Goal: Task Accomplishment & Management: Use online tool/utility

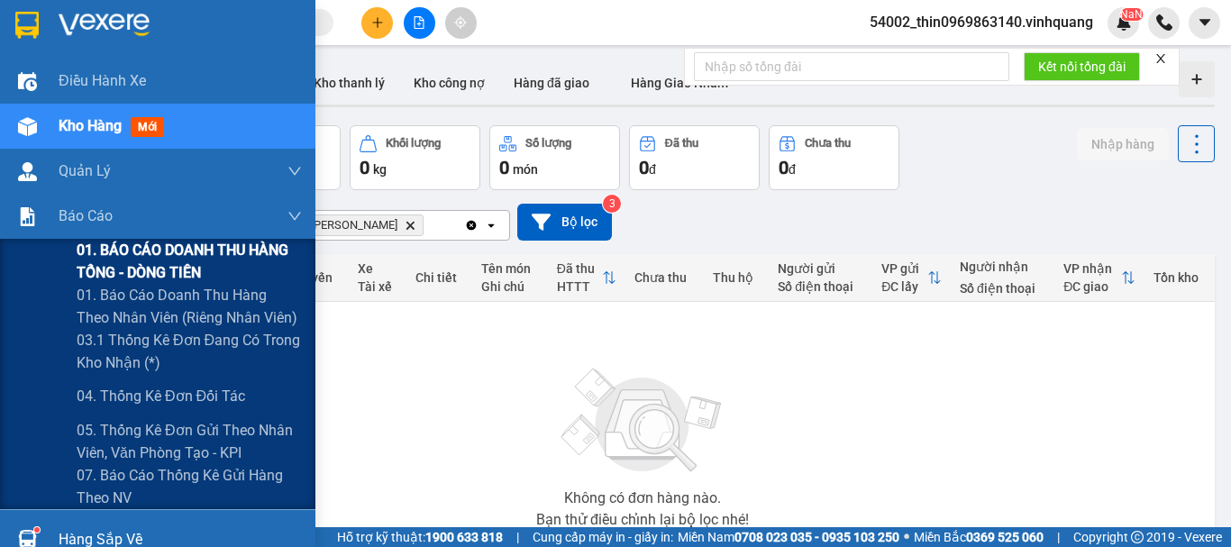
click at [117, 272] on span "01. BÁO CÁO DOANH THU HÀNG TỔNG - DÒNG TIỀN" at bounding box center [189, 261] width 225 height 45
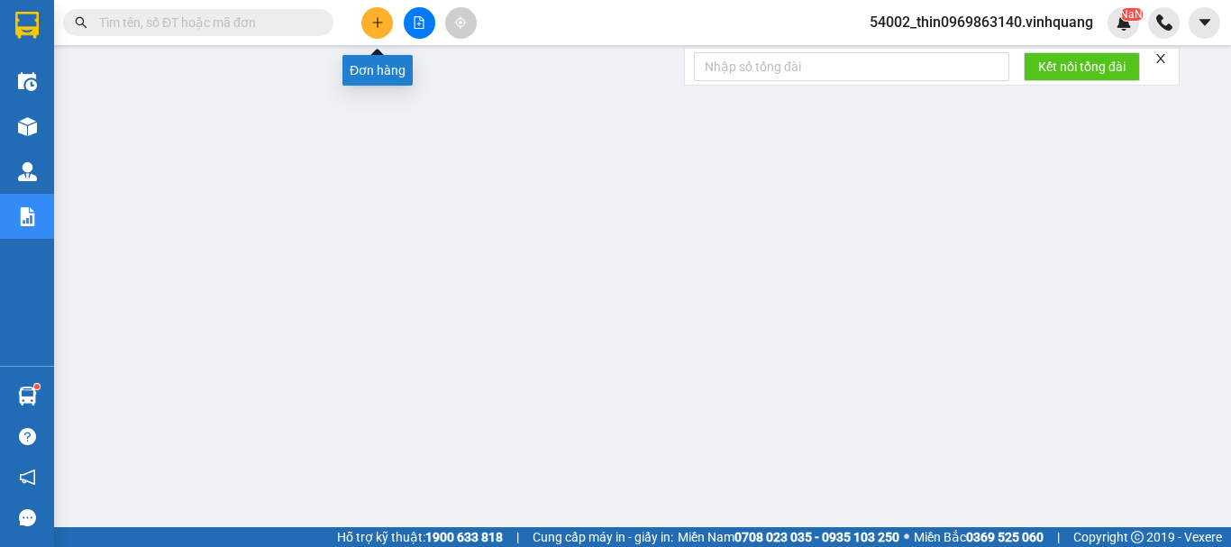
click at [385, 20] on button at bounding box center [377, 23] width 32 height 32
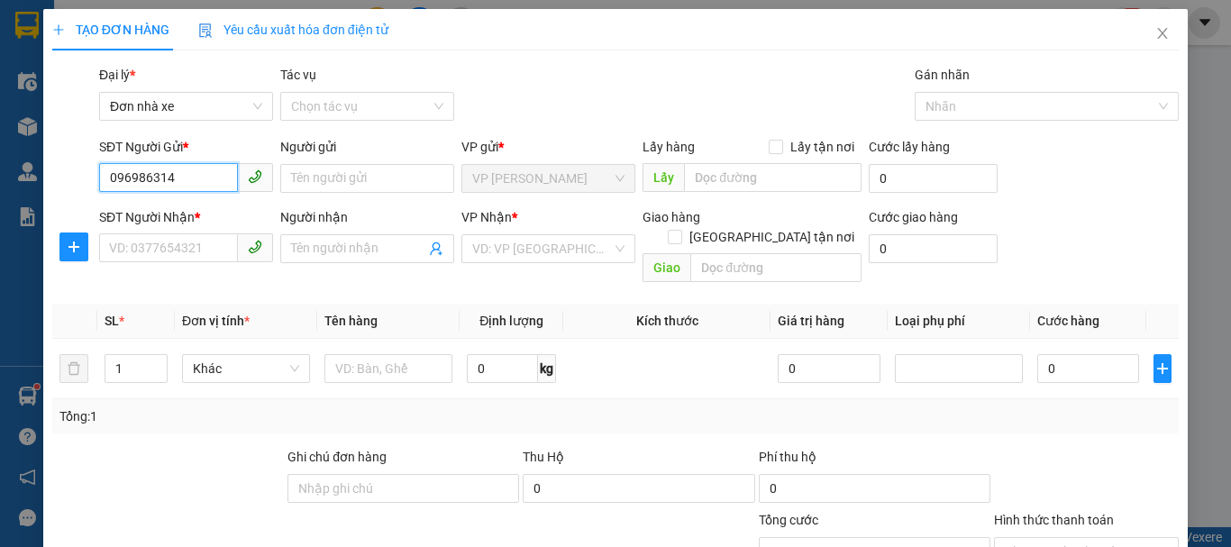
type input "0969863140"
click at [199, 217] on div "0969863140 - thin" at bounding box center [184, 215] width 150 height 20
type input "thin"
type input "0889232323"
type input "CTY. [GEOGRAPHIC_DATA]"
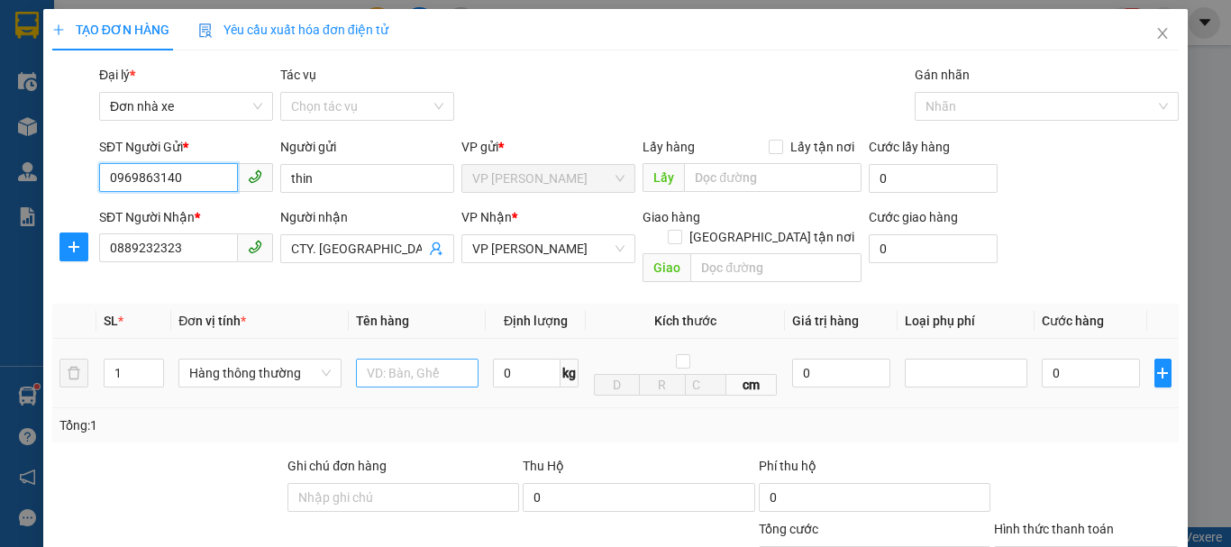
type input "0969863140"
click at [390, 361] on input "text" at bounding box center [417, 373] width 123 height 29
type input "bvvpld"
click at [511, 364] on input "0" at bounding box center [527, 373] width 68 height 29
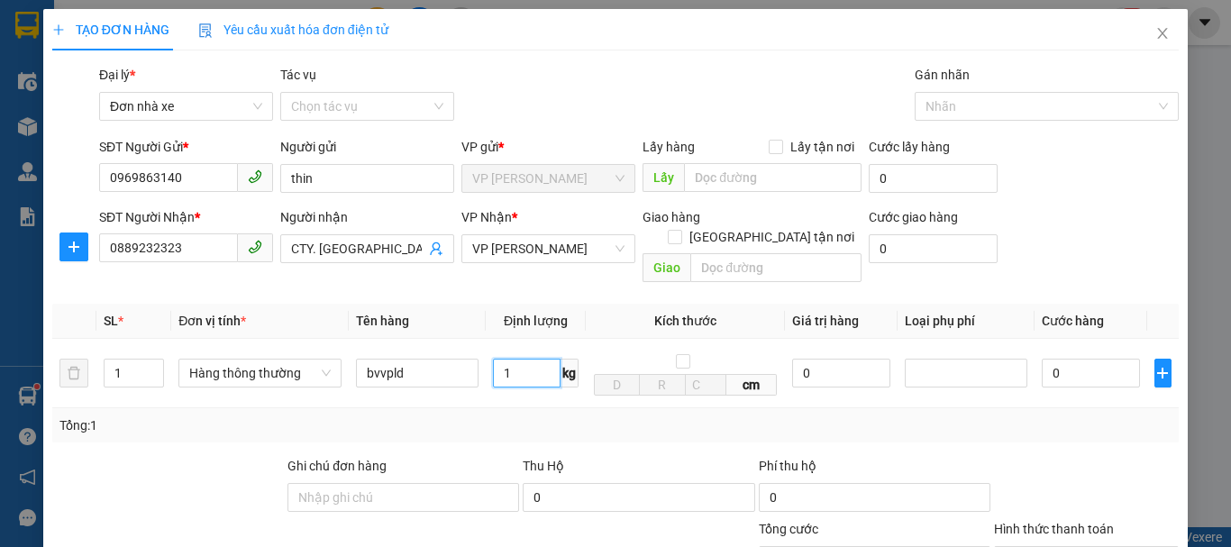
type input "1"
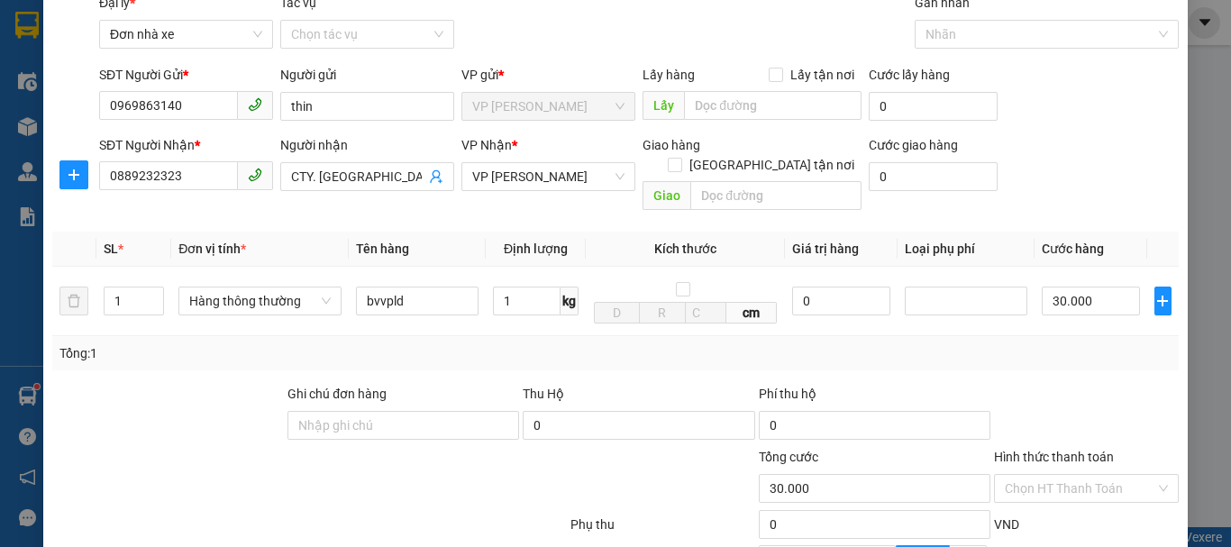
type input "30.000"
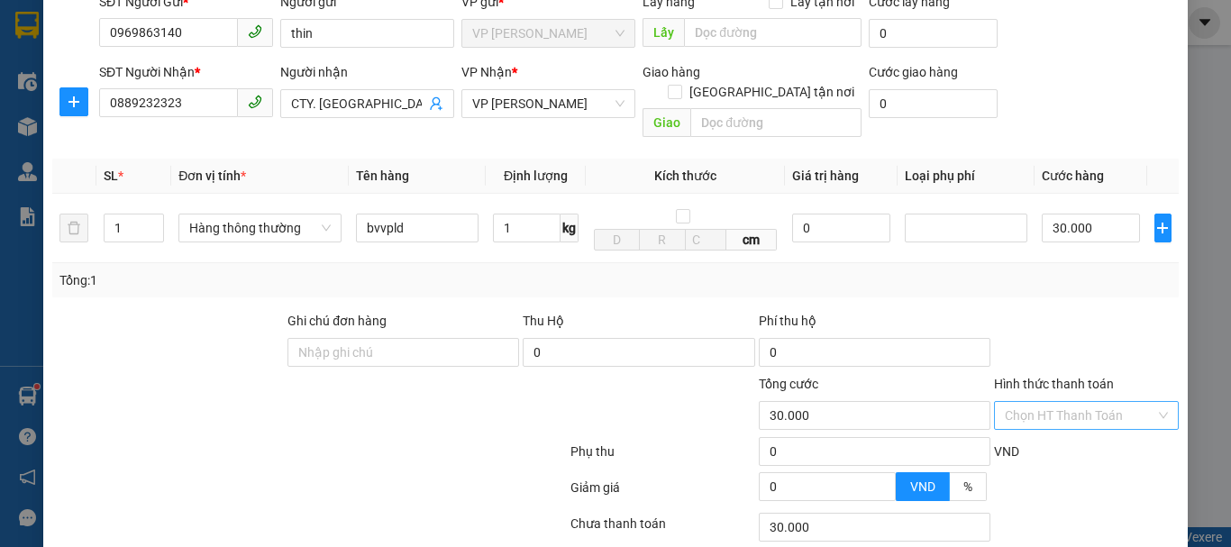
click at [1070, 402] on input "Hình thức thanh toán" at bounding box center [1080, 415] width 150 height 27
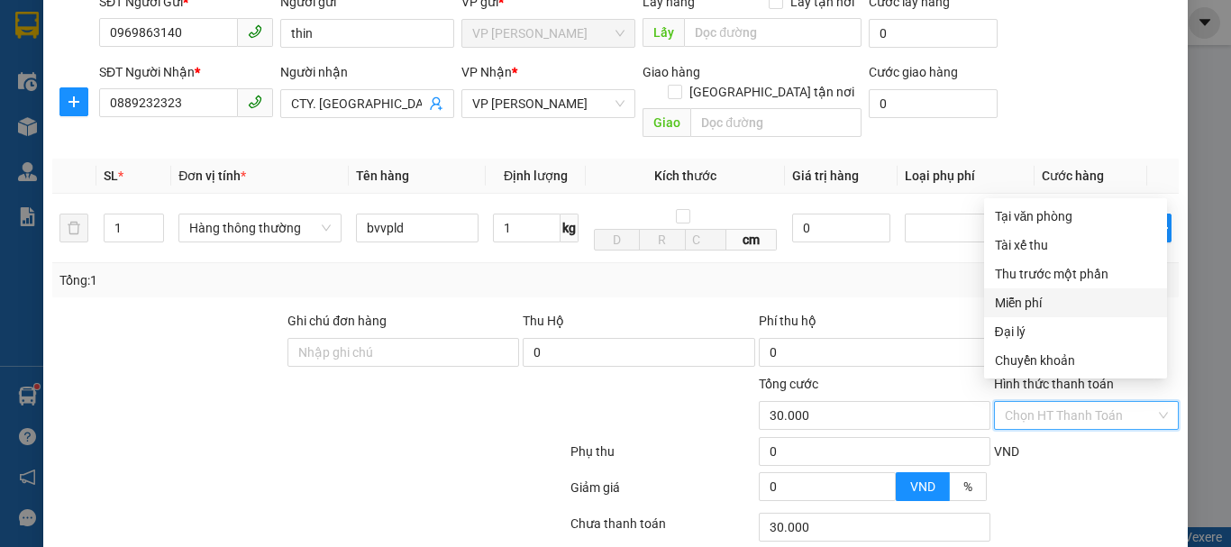
click at [1025, 301] on div "Miễn phí" at bounding box center [1075, 303] width 161 height 20
type input "0"
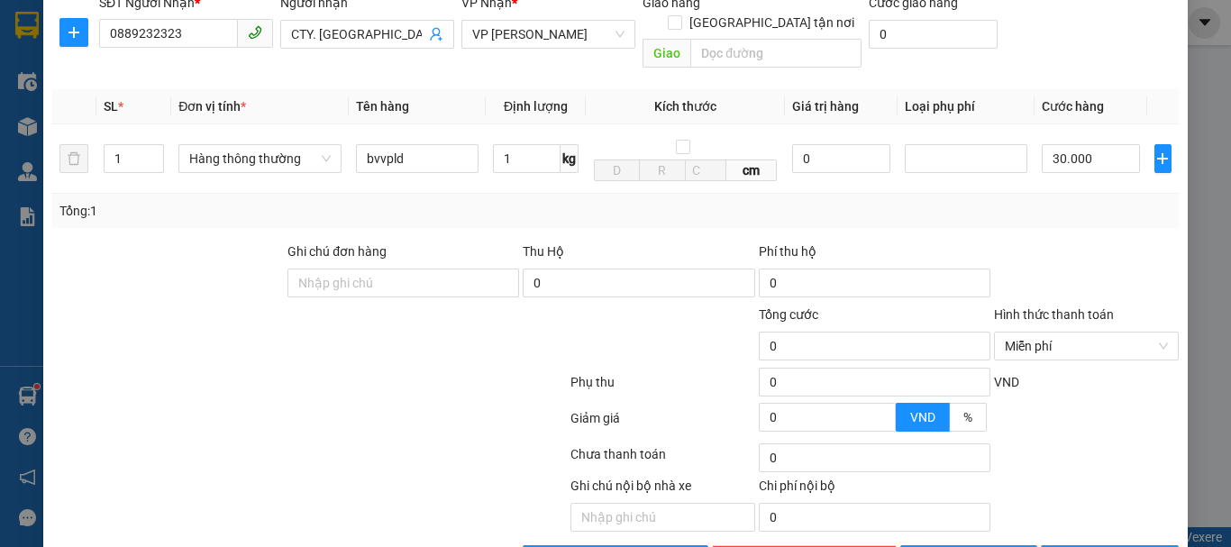
scroll to position [258, 0]
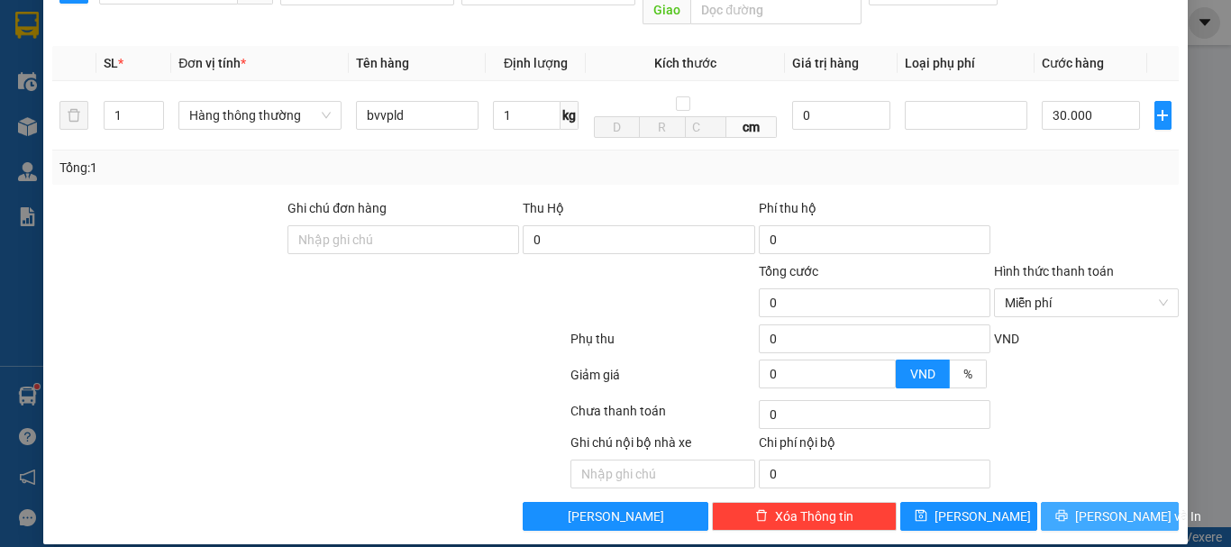
click at [1077, 502] on button "Lưu và In" at bounding box center [1110, 516] width 138 height 29
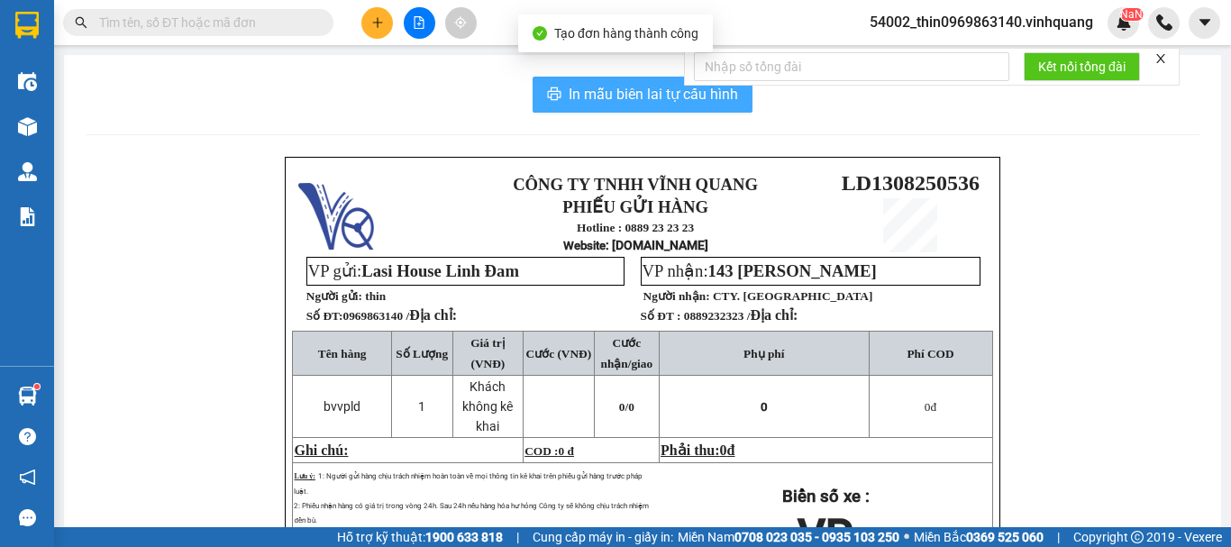
click at [628, 96] on span "In mẫu biên lai tự cấu hình" at bounding box center [652, 94] width 169 height 23
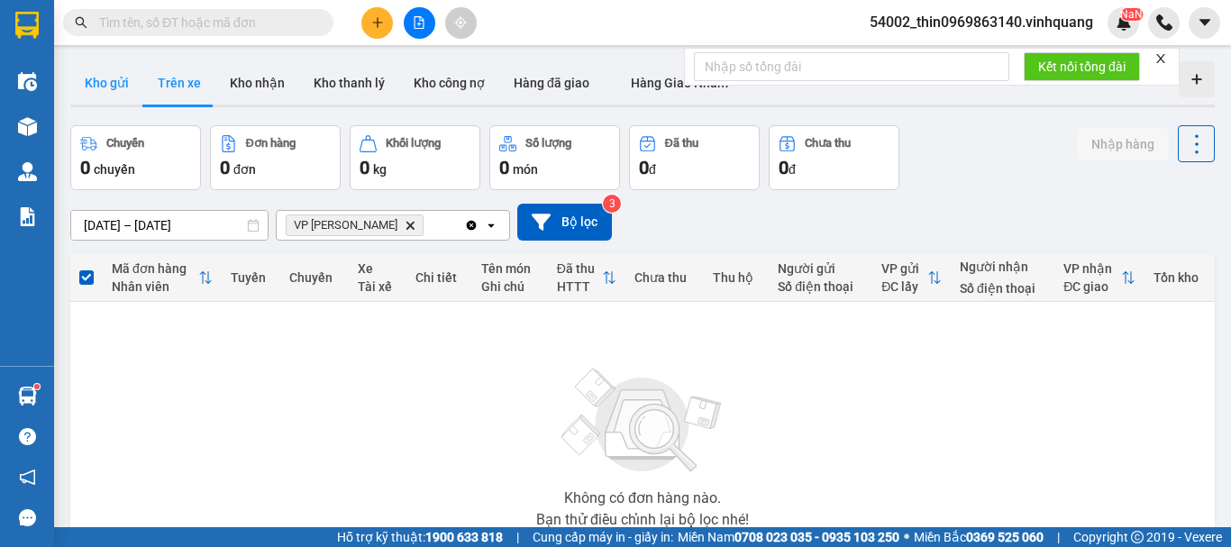
click at [96, 78] on button "Kho gửi" at bounding box center [106, 82] width 73 height 43
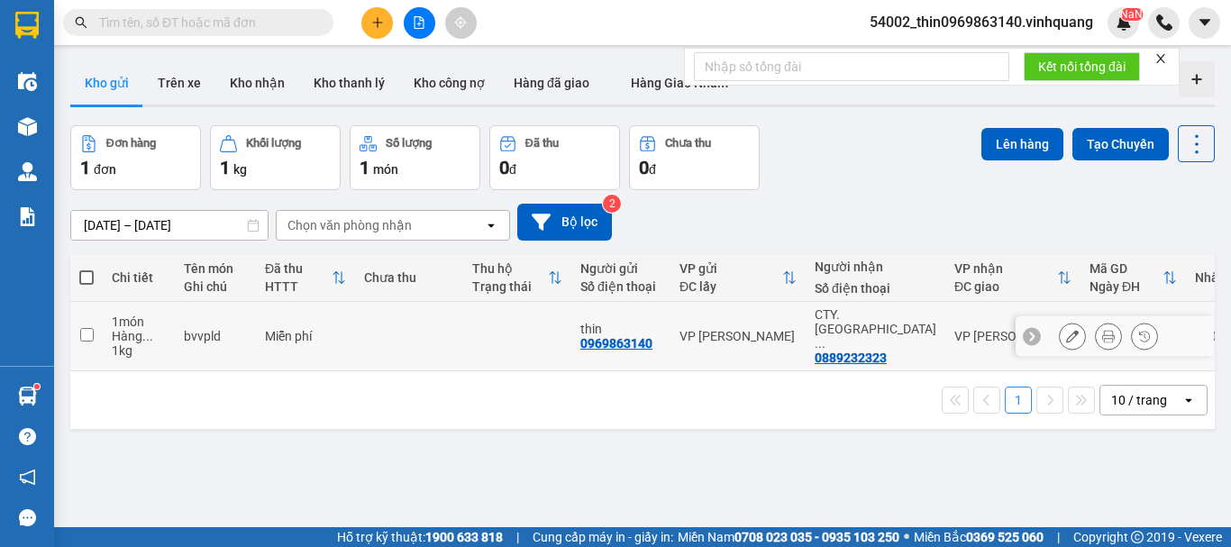
click at [89, 328] on input "checkbox" at bounding box center [87, 335] width 14 height 14
checkbox input "true"
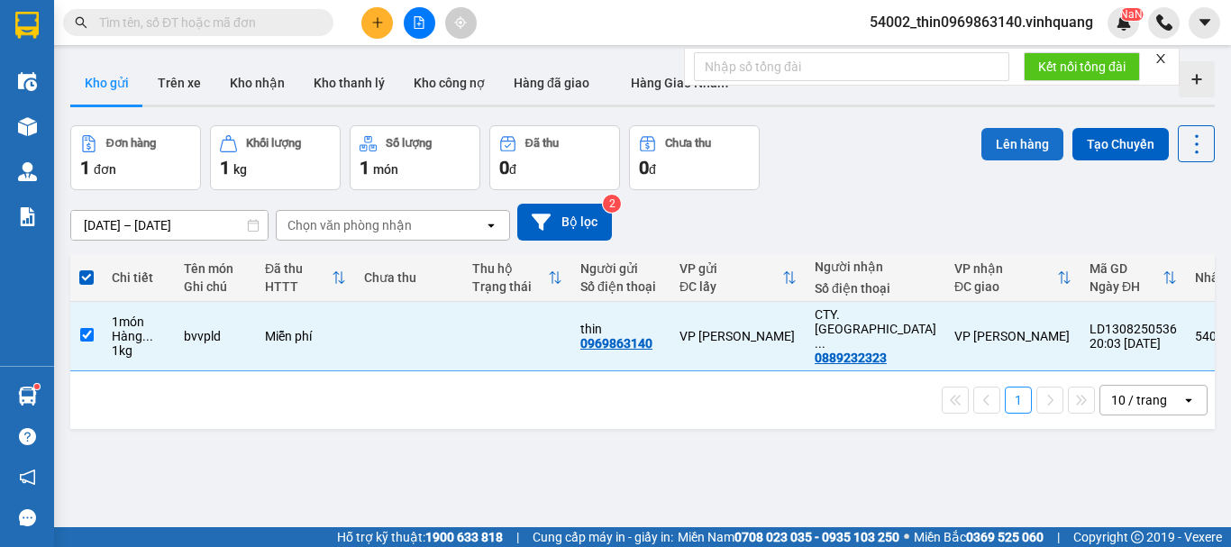
click at [1006, 136] on button "Lên hàng" at bounding box center [1022, 144] width 82 height 32
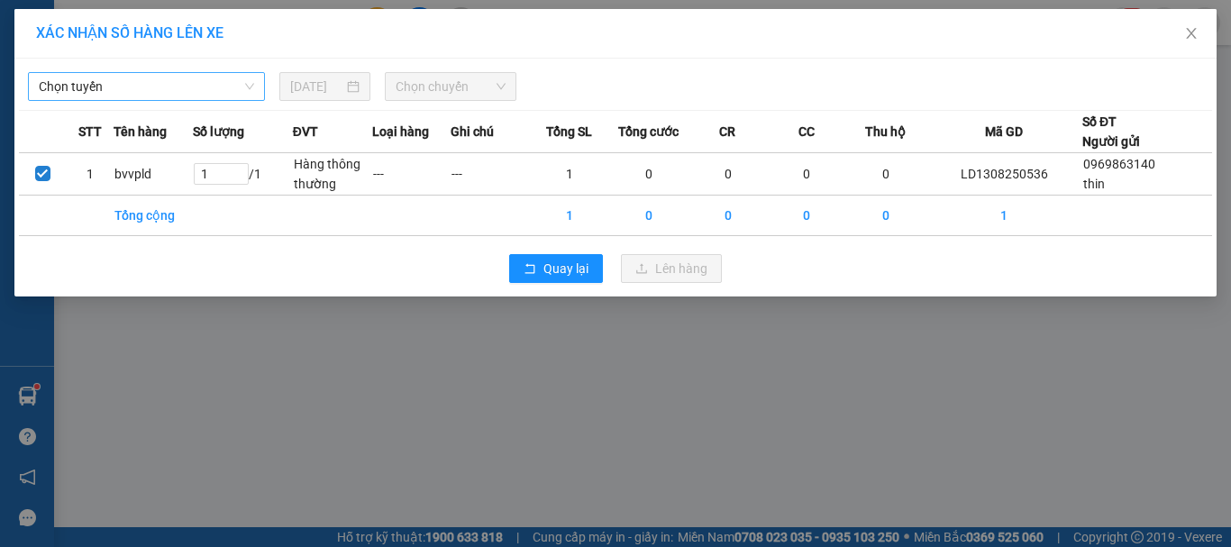
click at [143, 84] on span "Chọn tuyến" at bounding box center [146, 86] width 215 height 27
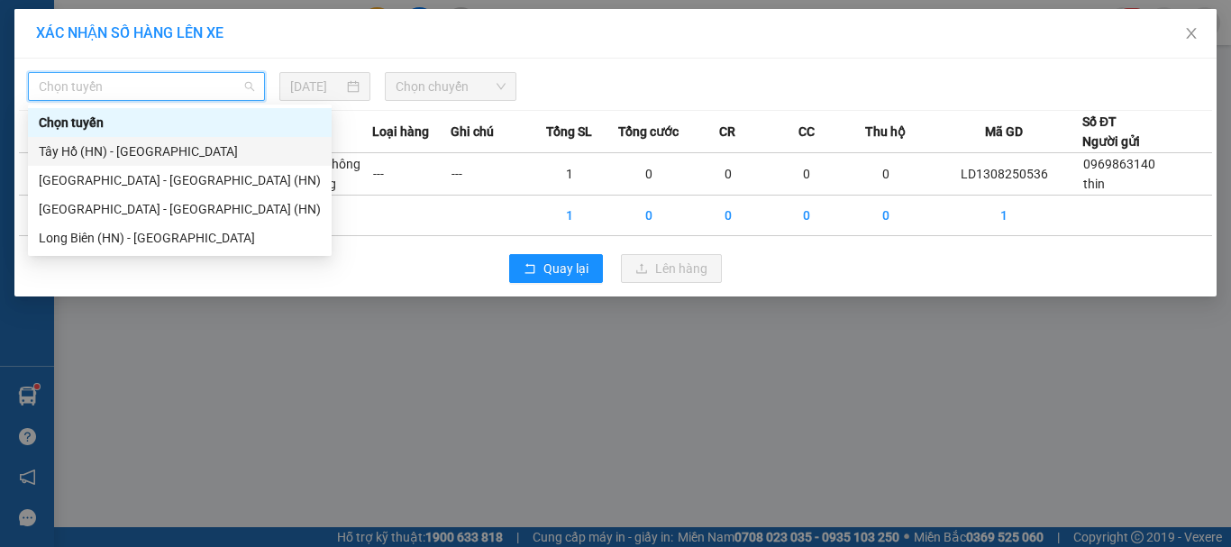
click at [97, 148] on div "Tây Hồ (HN) - Thanh Hóa" at bounding box center [180, 151] width 282 height 20
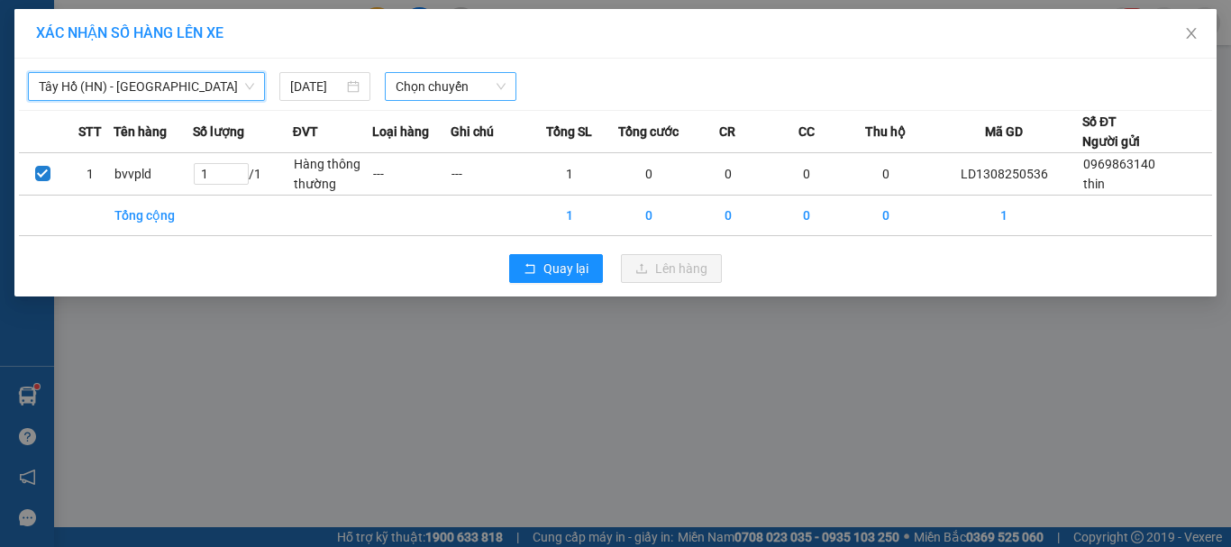
click at [409, 90] on span "Chọn chuyến" at bounding box center [450, 86] width 111 height 27
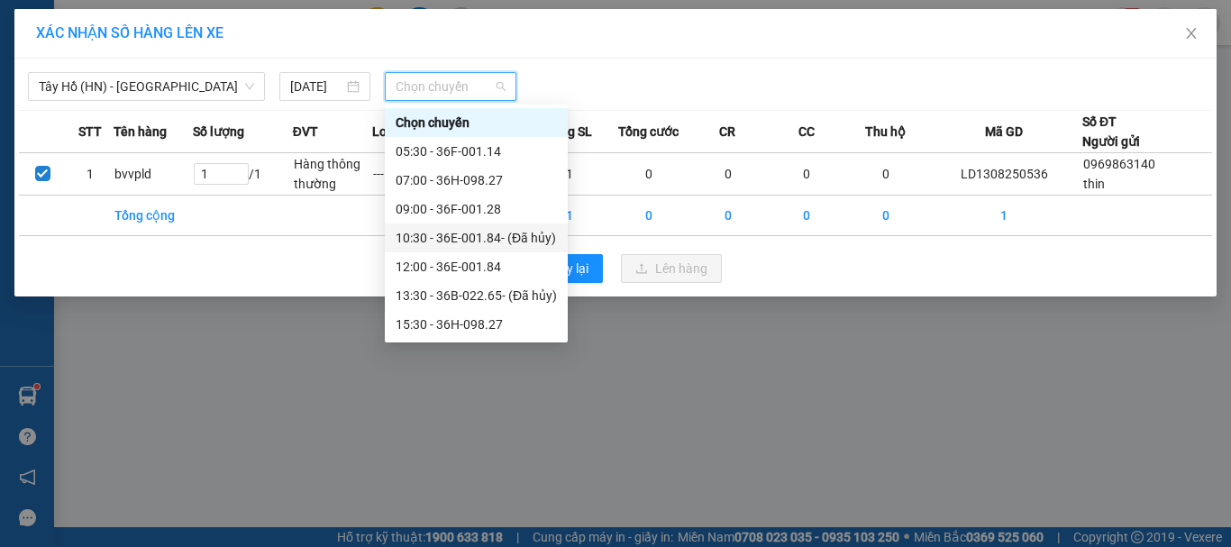
scroll to position [86, 0]
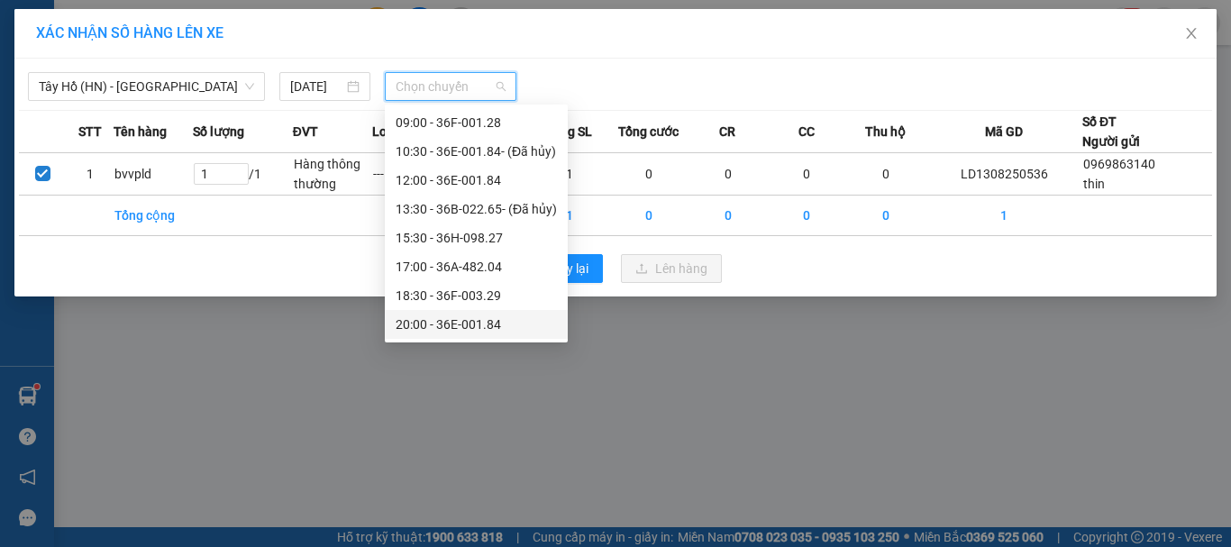
click at [419, 316] on div "20:00 - 36E-001.84" at bounding box center [475, 324] width 161 height 20
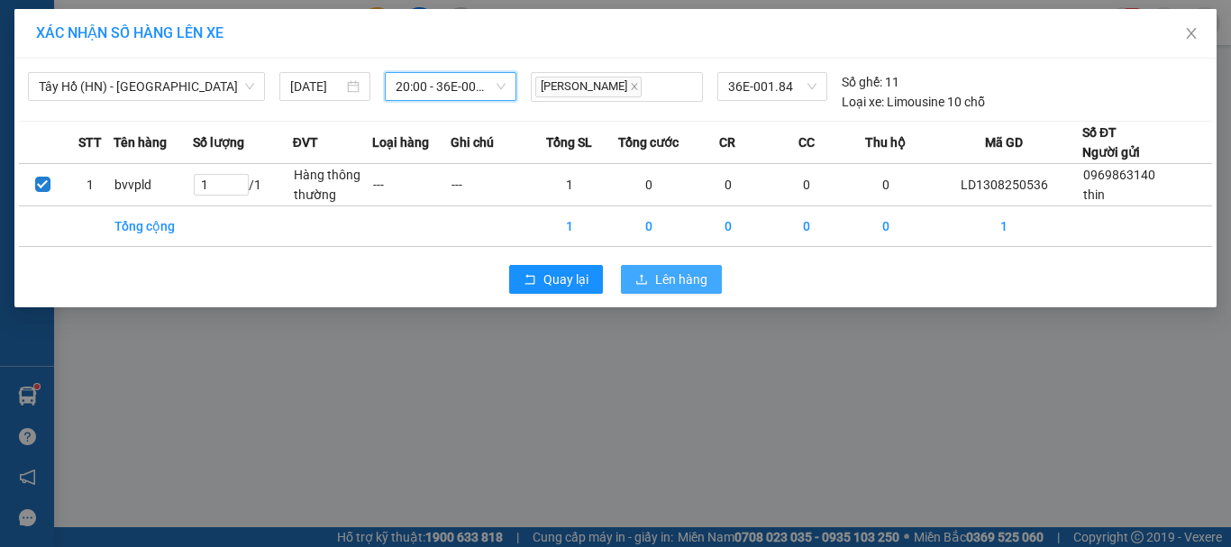
click at [662, 276] on span "Lên hàng" at bounding box center [681, 279] width 52 height 20
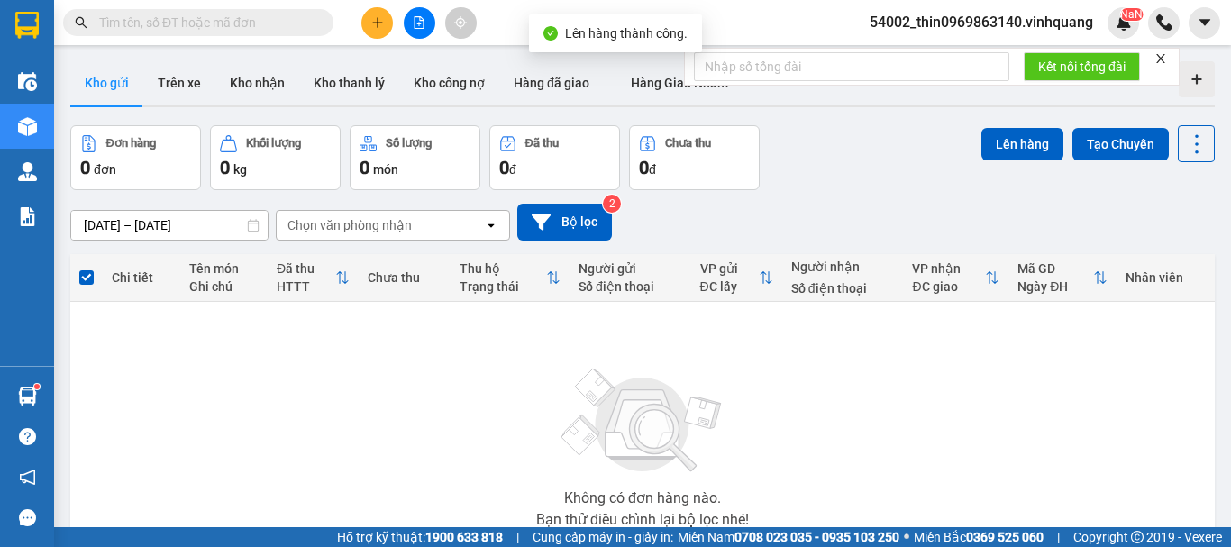
click at [422, 17] on icon "file-add" at bounding box center [419, 22] width 13 height 13
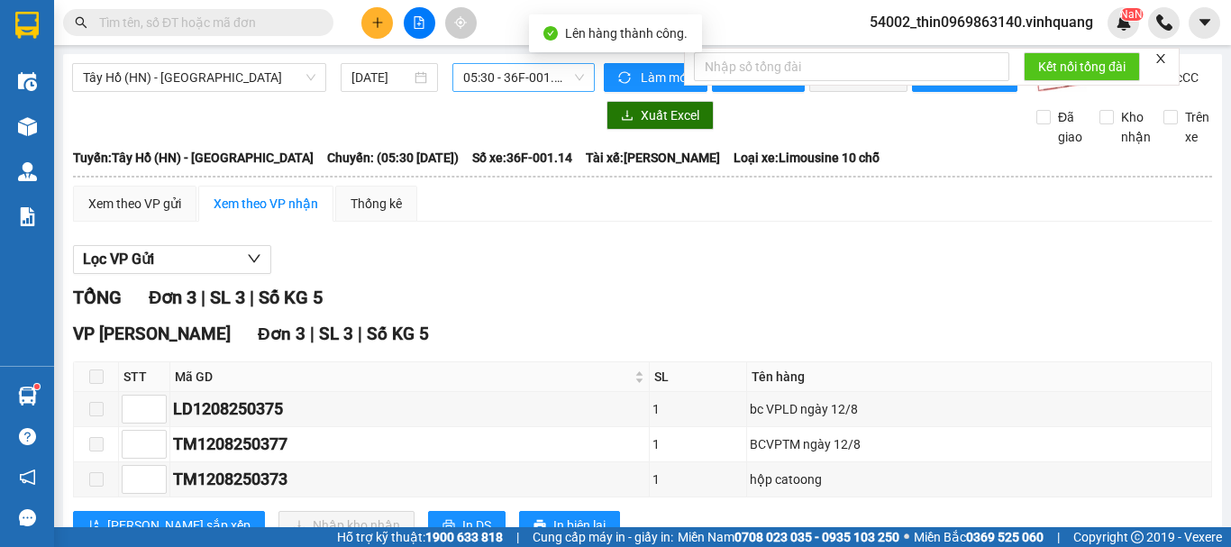
click at [491, 70] on span "05:30 - 36F-001.14" at bounding box center [523, 77] width 121 height 27
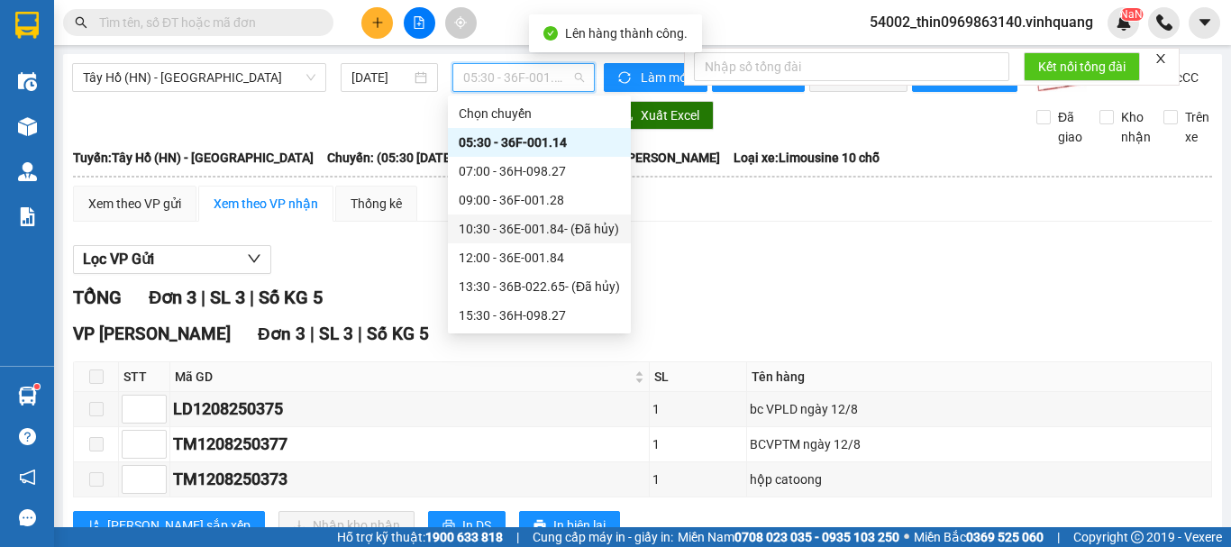
scroll to position [86, 0]
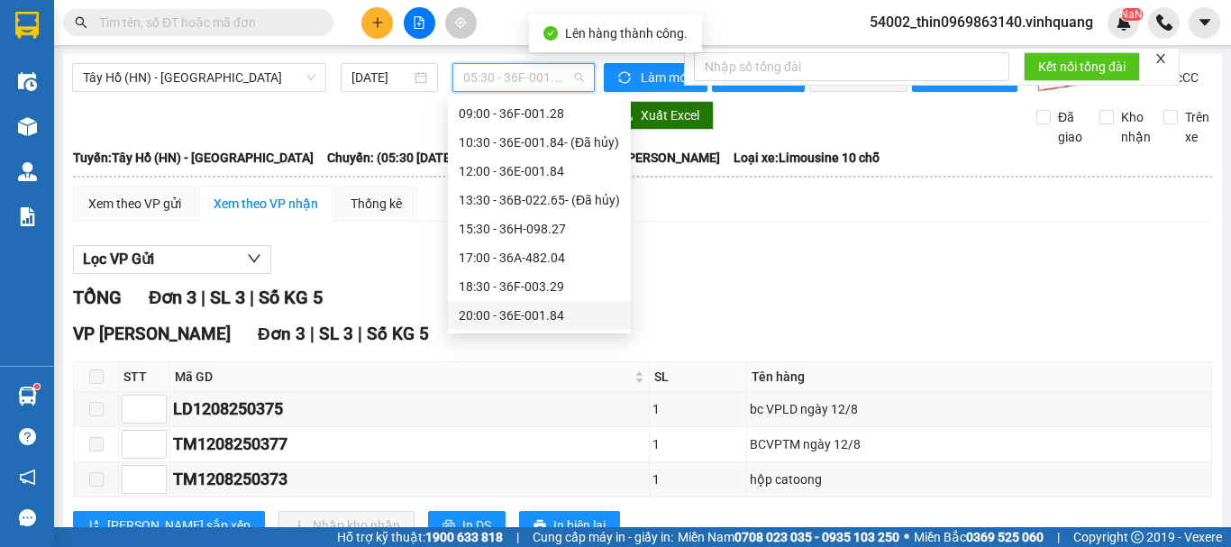
click at [481, 321] on div "20:00 - 36E-001.84" at bounding box center [539, 315] width 161 height 20
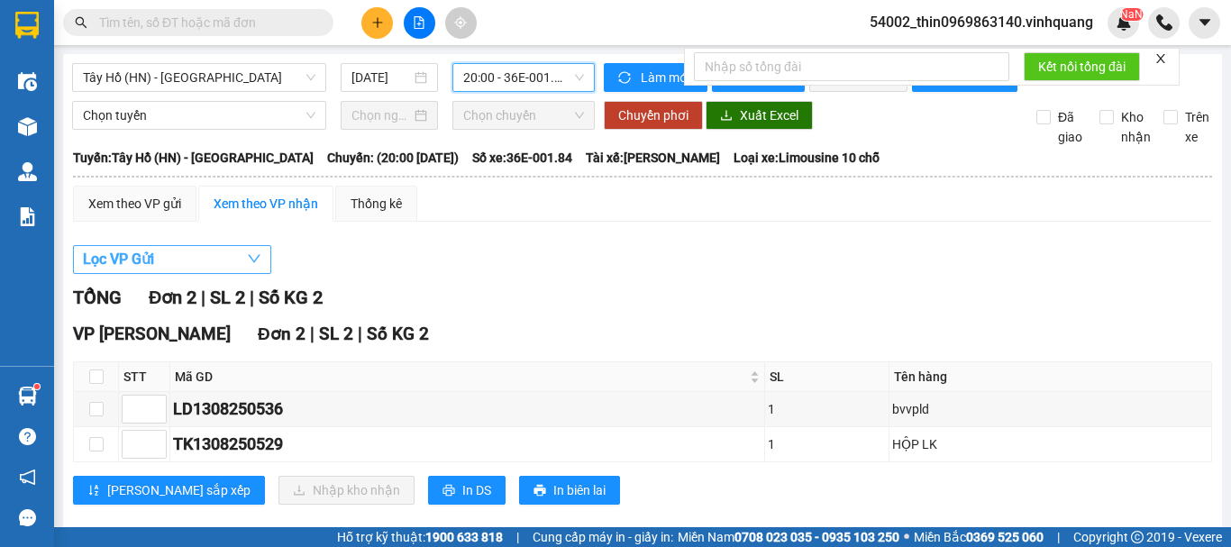
click at [114, 270] on span "Lọc VP Gửi" at bounding box center [118, 259] width 71 height 23
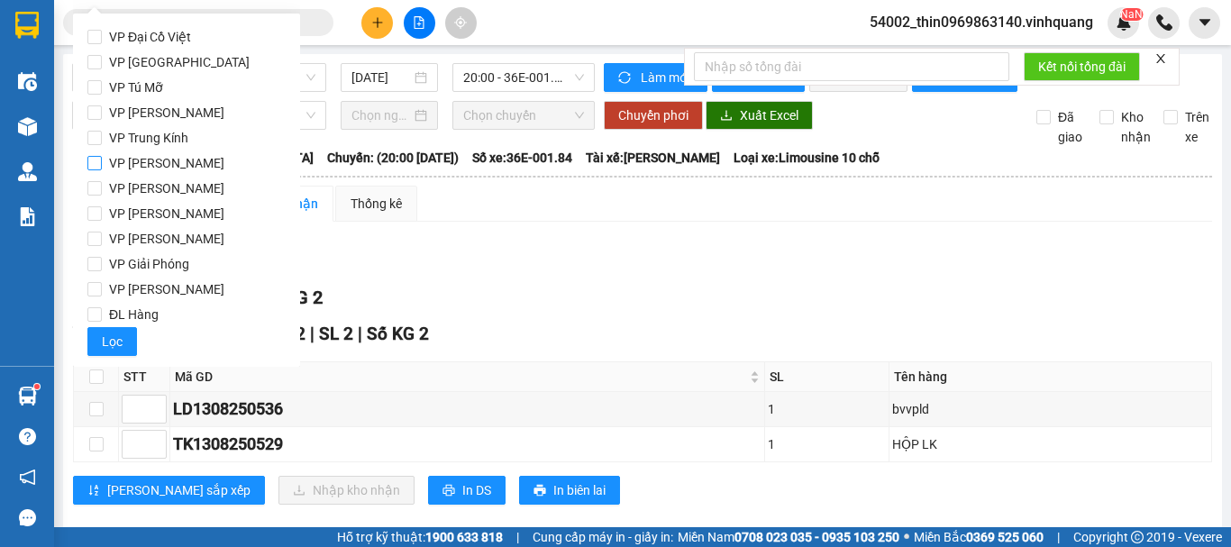
click at [90, 161] on input "VP Linh Đàm" at bounding box center [94, 163] width 14 height 14
checkbox input "true"
click at [105, 353] on button "Lọc" at bounding box center [112, 341] width 50 height 29
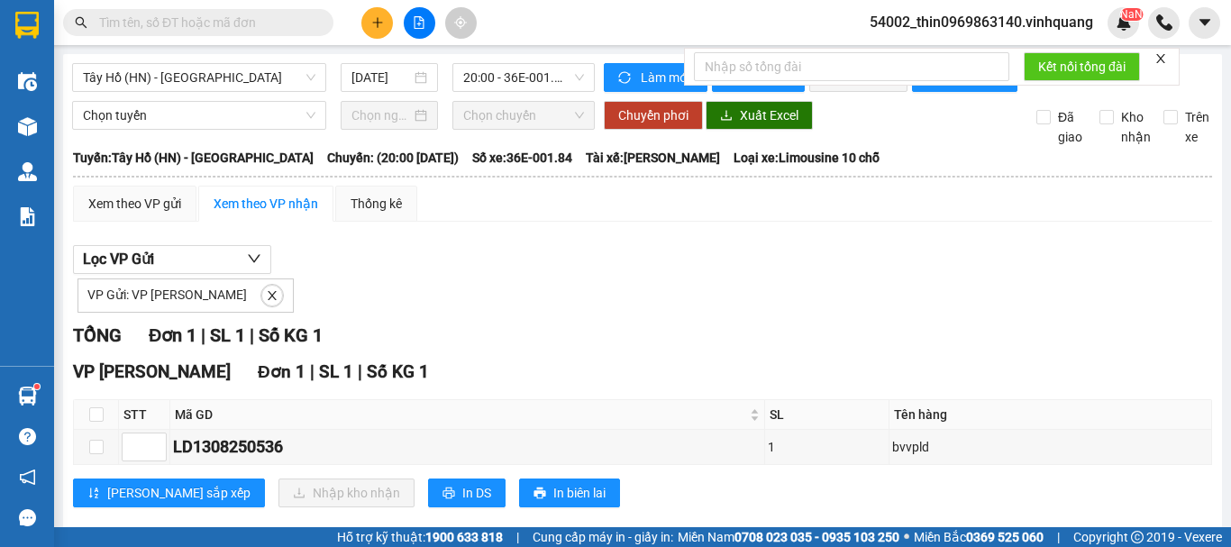
scroll to position [46, 0]
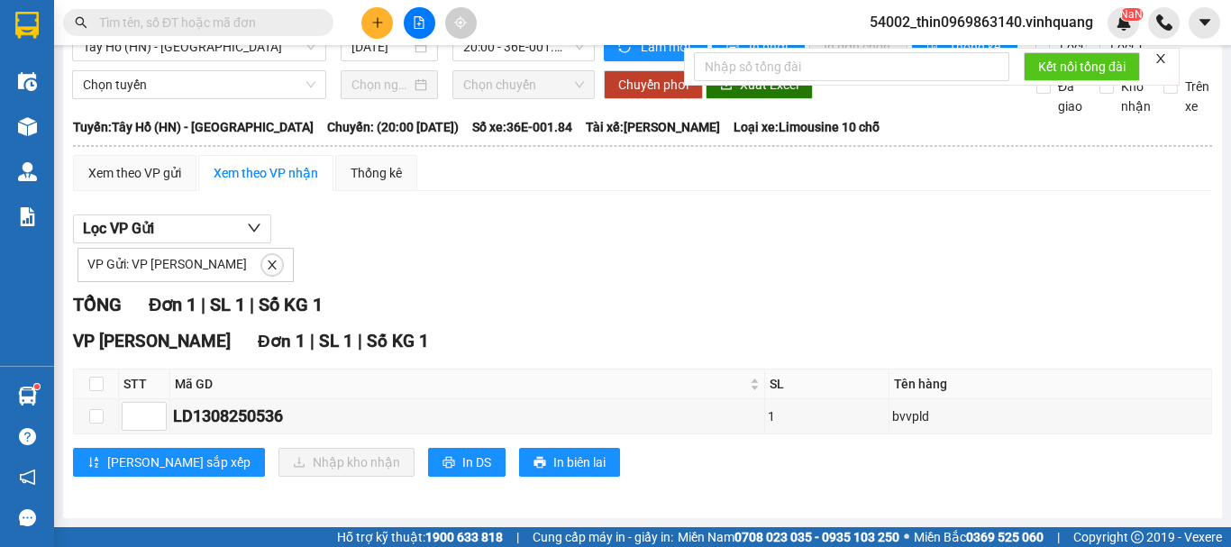
click at [995, 16] on span "54002_thin0969863140.vinhquang" at bounding box center [981, 22] width 252 height 23
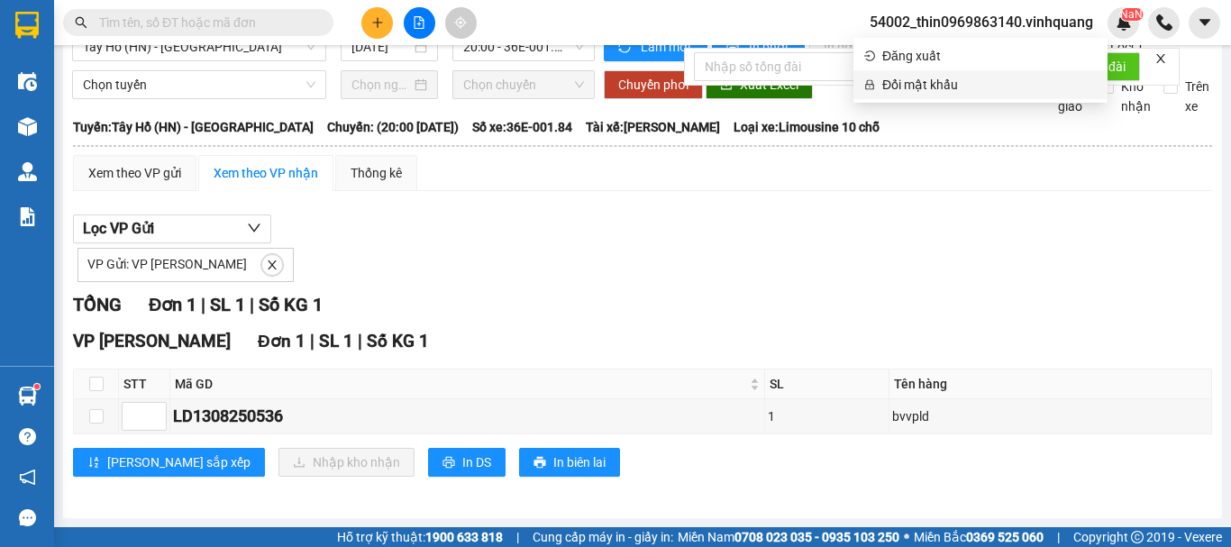
click at [934, 82] on span "Đổi mật khẩu" at bounding box center [989, 85] width 214 height 20
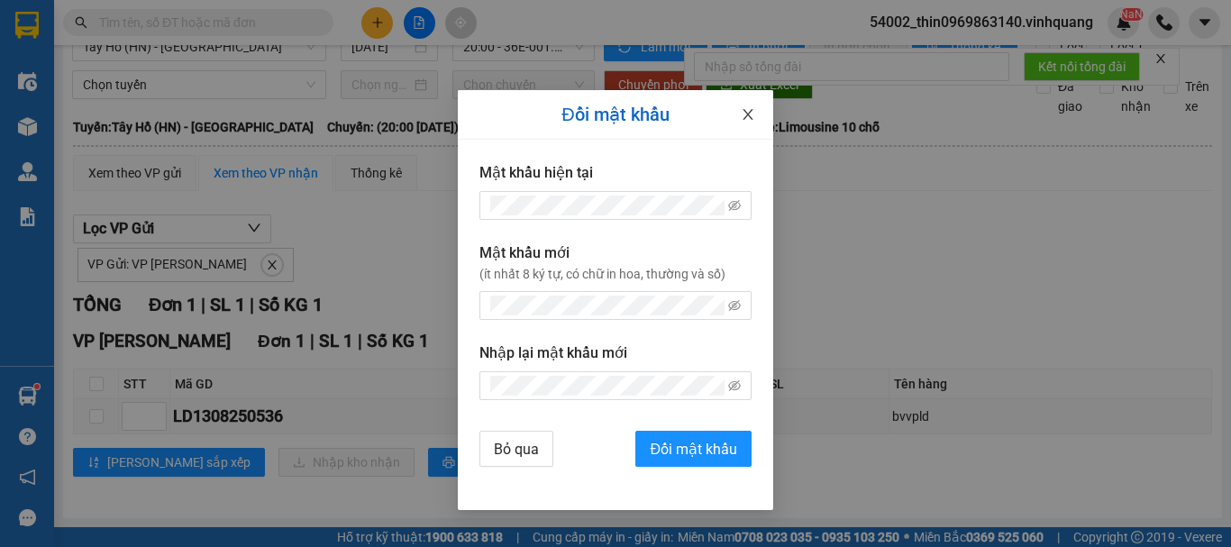
click at [747, 109] on icon "close" at bounding box center [748, 114] width 14 height 14
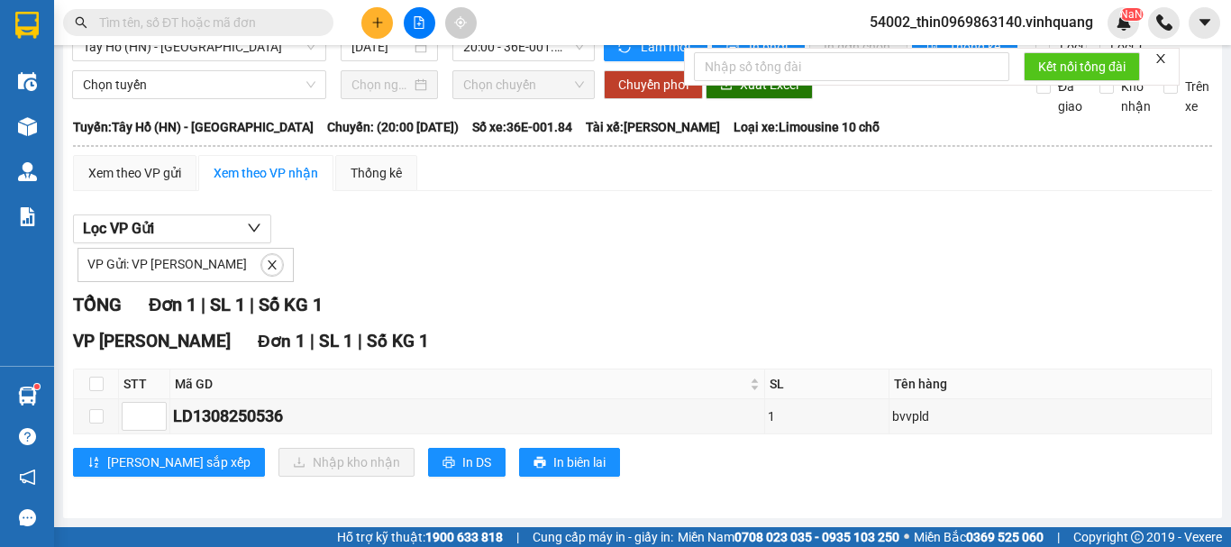
click at [958, 32] on span "54002_thin0969863140.vinhquang" at bounding box center [981, 22] width 252 height 23
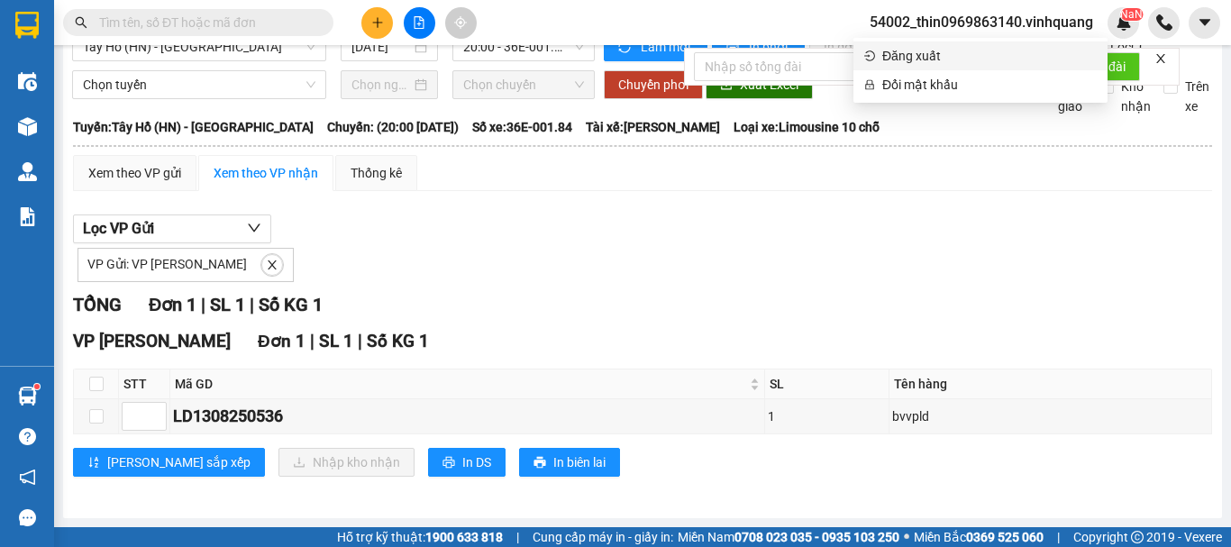
click at [946, 57] on span "Đăng xuất" at bounding box center [989, 56] width 214 height 20
